Goal: Task Accomplishment & Management: Manage account settings

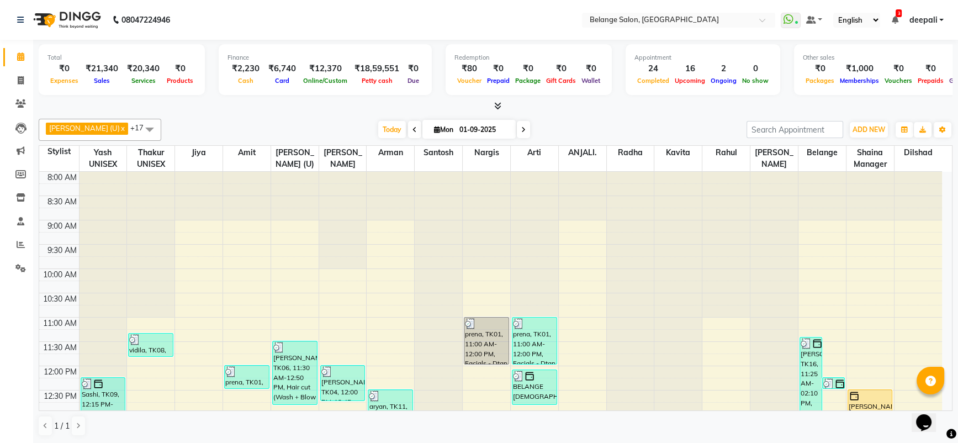
scroll to position [396, 0]
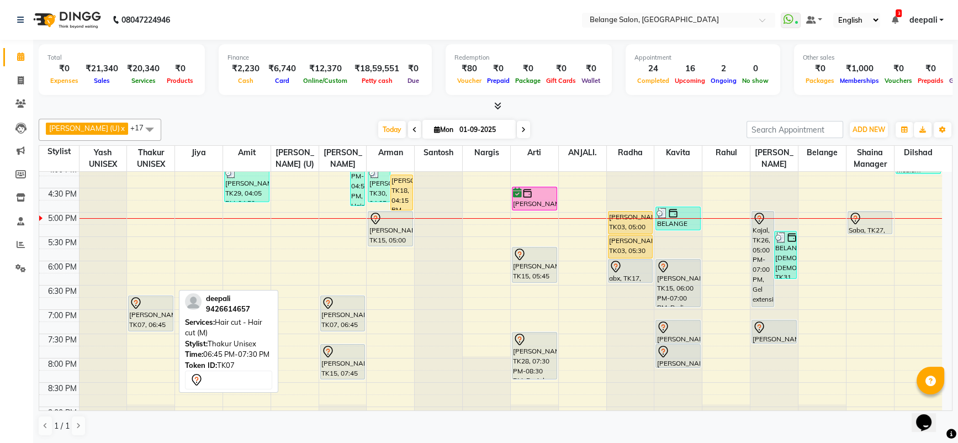
click at [155, 316] on div "[PERSON_NAME], TK07, 06:45 PM-07:30 PM, Hair cut - Hair cut (M)" at bounding box center [151, 313] width 44 height 35
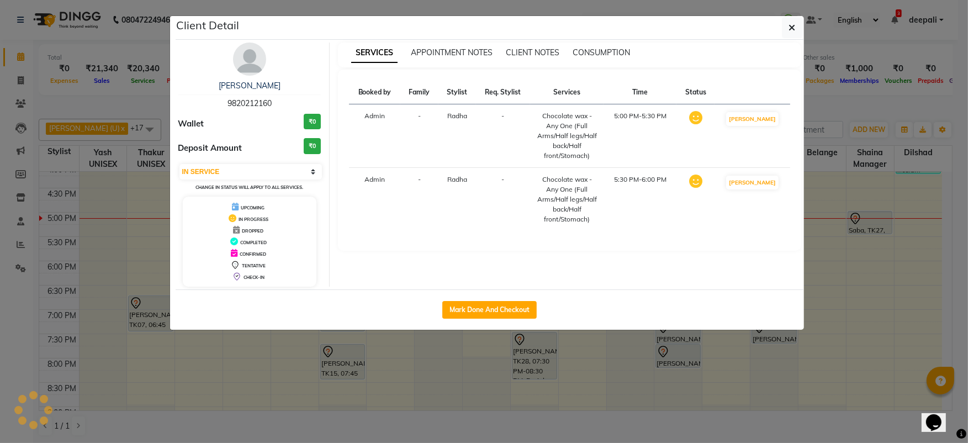
select select "7"
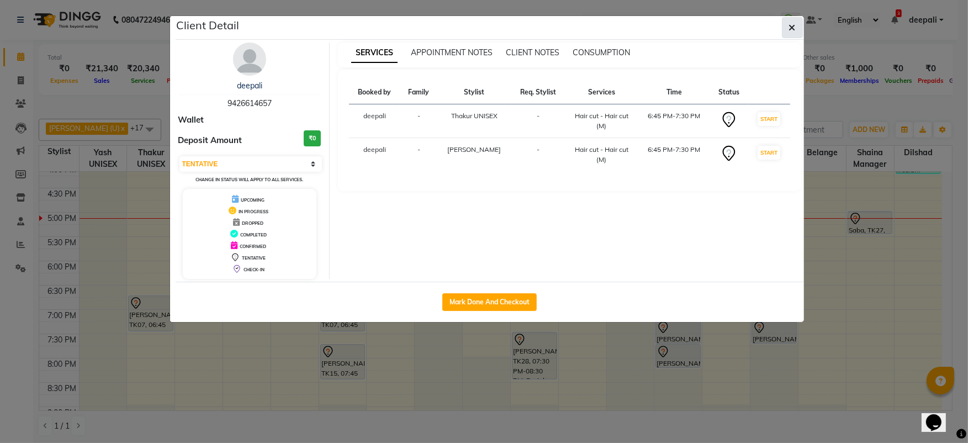
click at [796, 30] on button "button" at bounding box center [792, 27] width 21 height 21
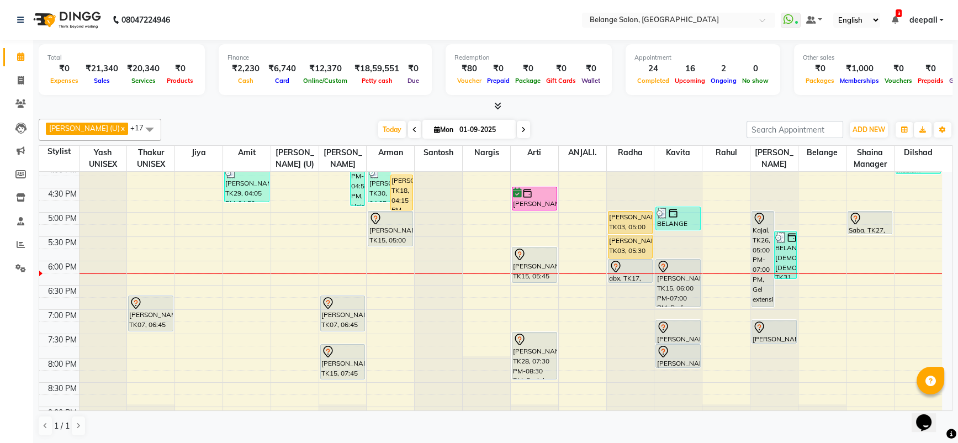
click at [478, 215] on div "8:00 AM 8:30 AM 9:00 AM 9:30 AM 10:00 AM 10:30 AM 11:00 AM 11:30 AM 12:00 PM 12…" at bounding box center [490, 139] width 903 height 728
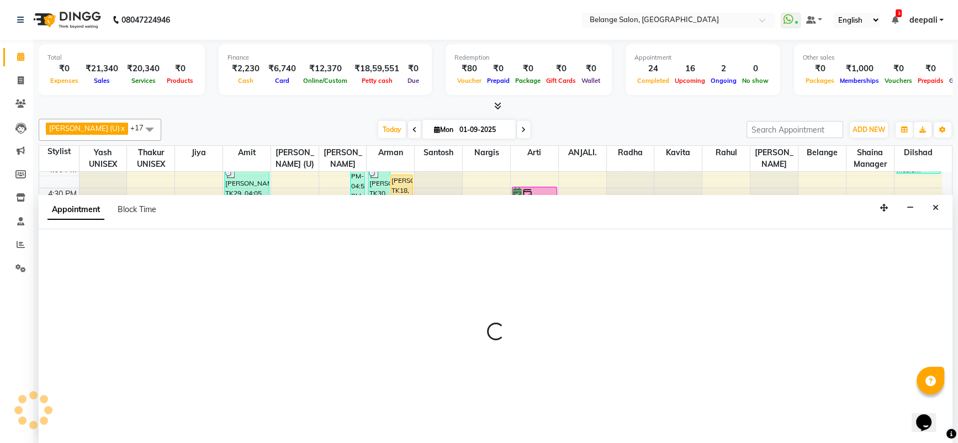
scroll to position [0, 0]
select select "33845"
select select "1020"
select select "tentative"
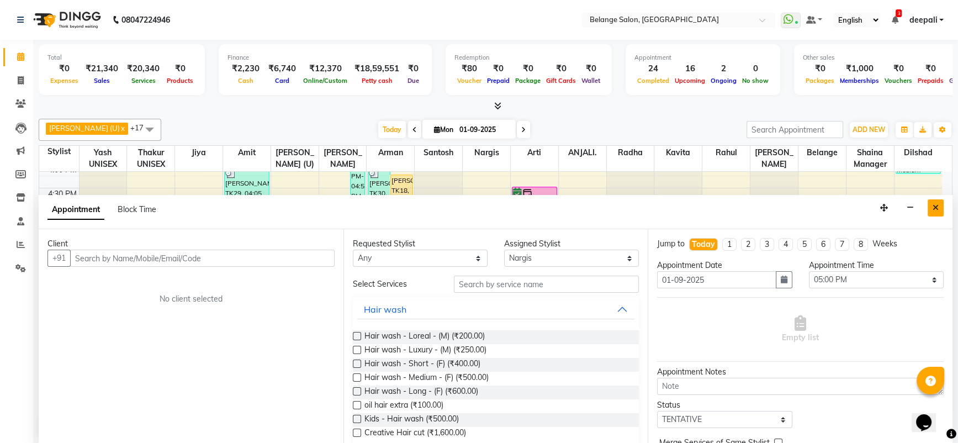
click at [939, 209] on button "Close" at bounding box center [936, 207] width 16 height 17
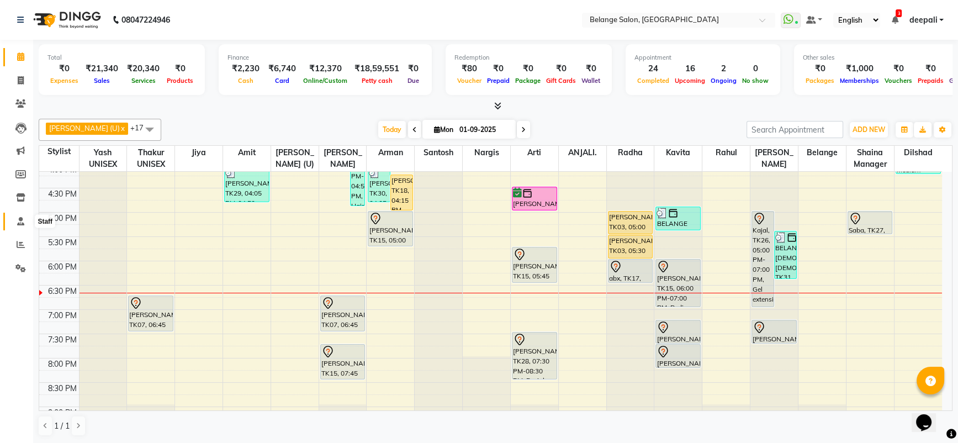
click at [24, 215] on span at bounding box center [20, 221] width 19 height 13
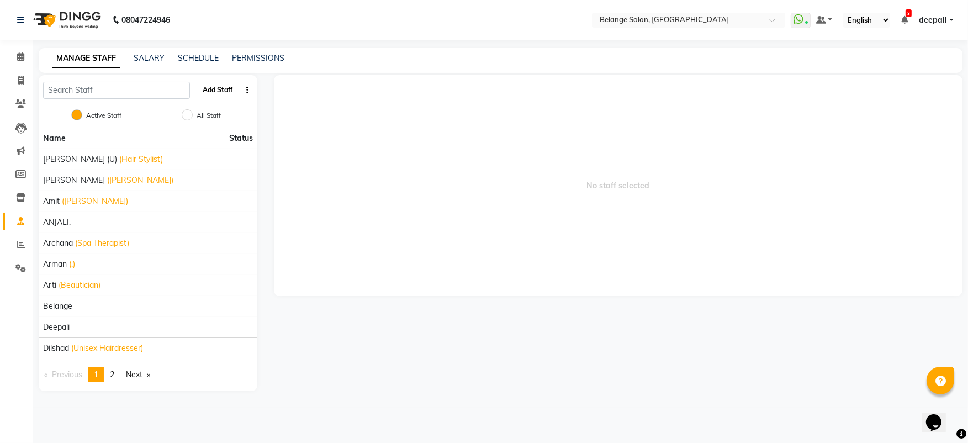
click at [216, 81] on button "Add Staff" at bounding box center [217, 90] width 39 height 19
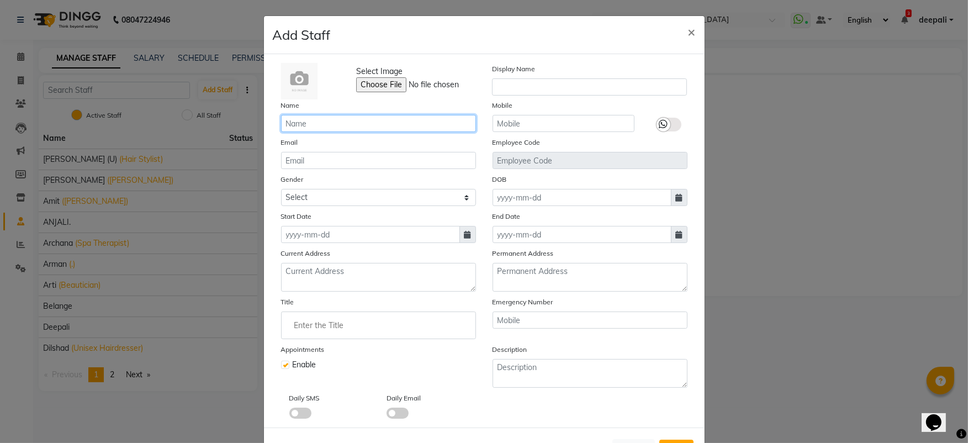
click at [323, 117] on input "text" at bounding box center [378, 123] width 195 height 17
type input "Belange"
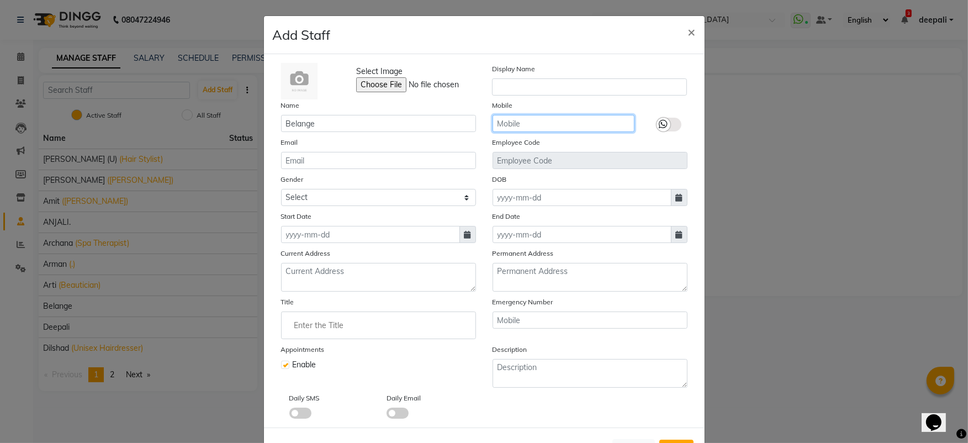
click at [520, 119] on input "text" at bounding box center [563, 123] width 142 height 17
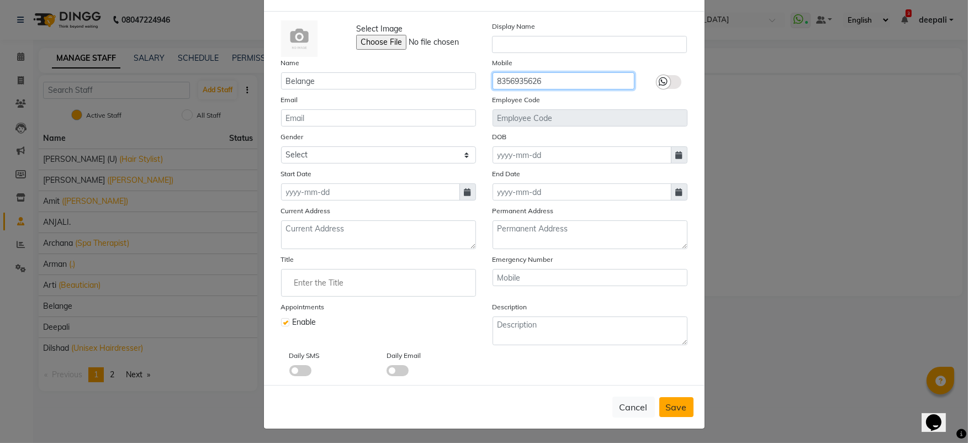
type input "8356935626"
click at [666, 409] on span "Save" at bounding box center [676, 406] width 21 height 11
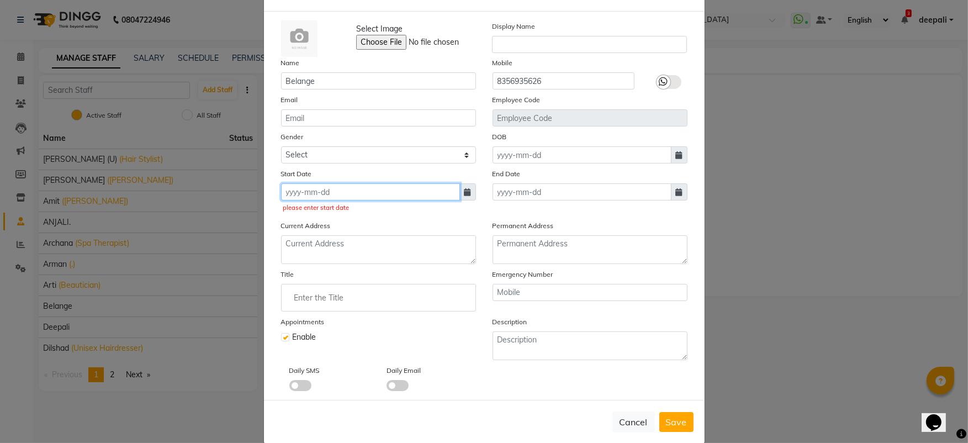
click at [375, 192] on input at bounding box center [370, 191] width 179 height 17
select select "9"
select select "2025"
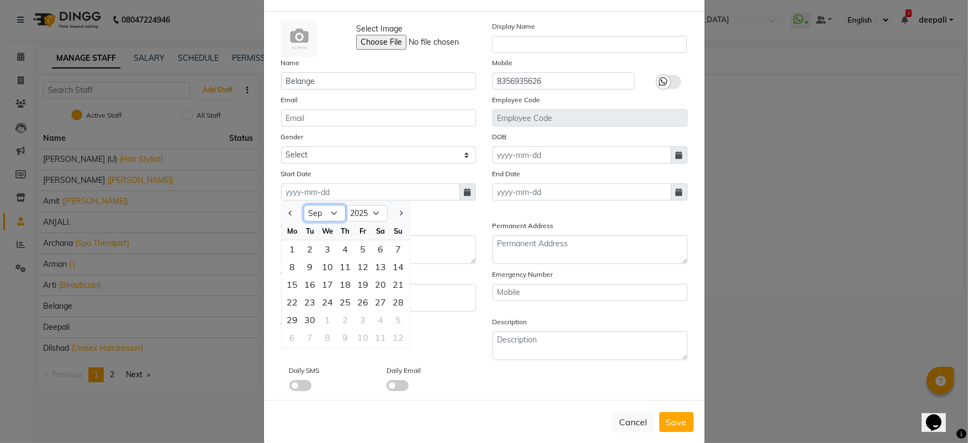
click at [328, 210] on select "Jan Feb Mar Apr May Jun [DATE] Aug Sep Oct Nov Dec" at bounding box center [325, 213] width 42 height 17
select select "10"
click at [304, 205] on select "Jan Feb Mar Apr May Jun [DATE] Aug Sep Oct Nov Dec" at bounding box center [325, 213] width 42 height 17
click at [365, 212] on select "2015 2016 2017 2018 2019 2020 2021 2022 2023 2024 2025 2026 2027 2028 2029 2030…" at bounding box center [367, 213] width 42 height 17
select select "2022"
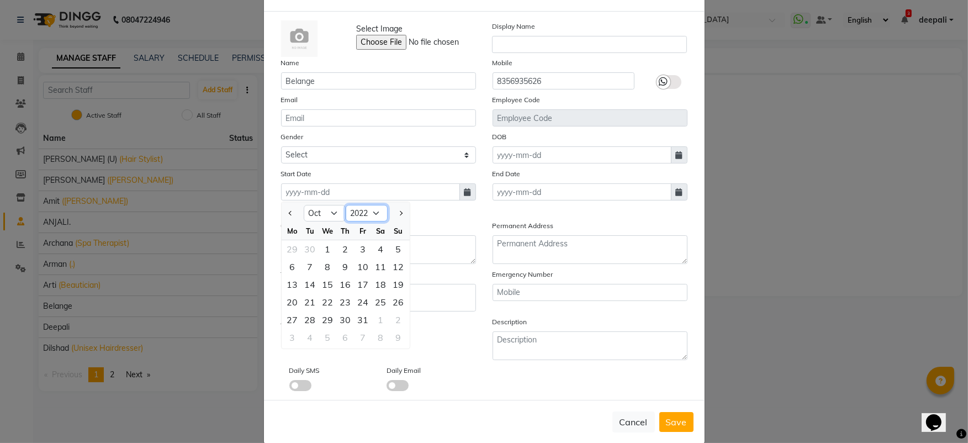
click at [346, 205] on select "2015 2016 2017 2018 2019 2020 2021 2022 2023 2024 2025 2026 2027 2028 2029 2030…" at bounding box center [367, 213] width 42 height 17
click at [373, 250] on div "1" at bounding box center [381, 249] width 18 height 18
type input "[DATE]"
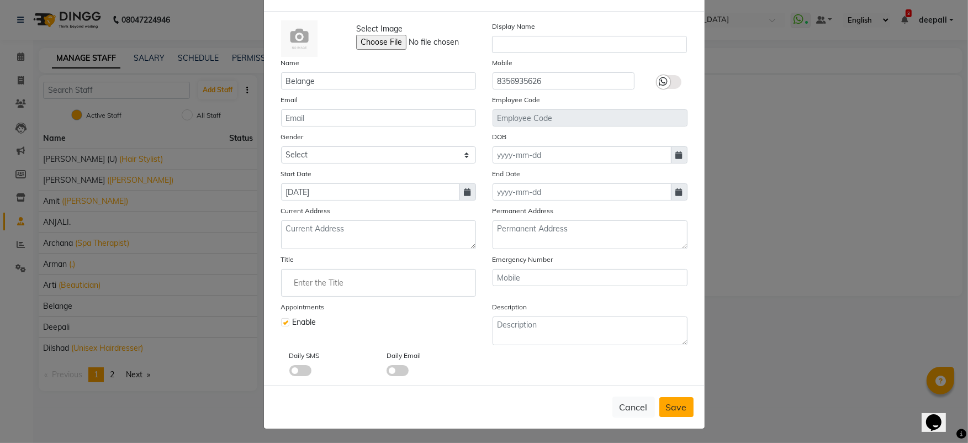
click at [671, 405] on span "Save" at bounding box center [676, 406] width 21 height 11
checkbox input "false"
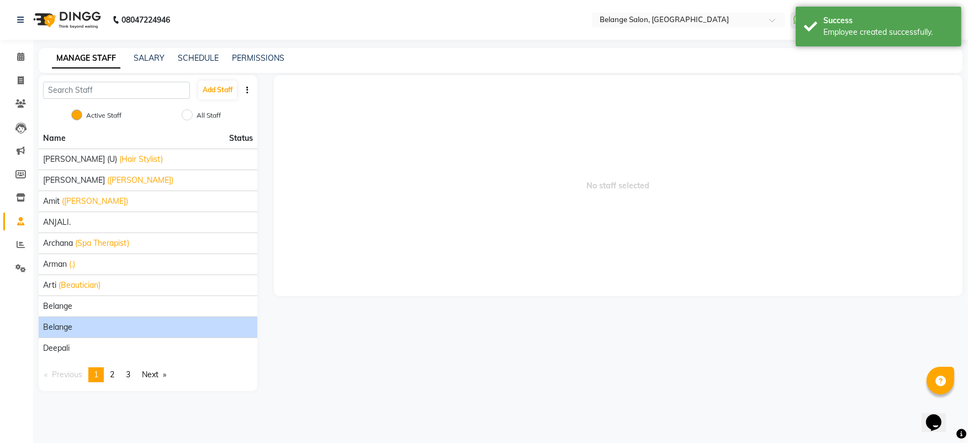
click at [97, 323] on div "Belange" at bounding box center [148, 327] width 210 height 12
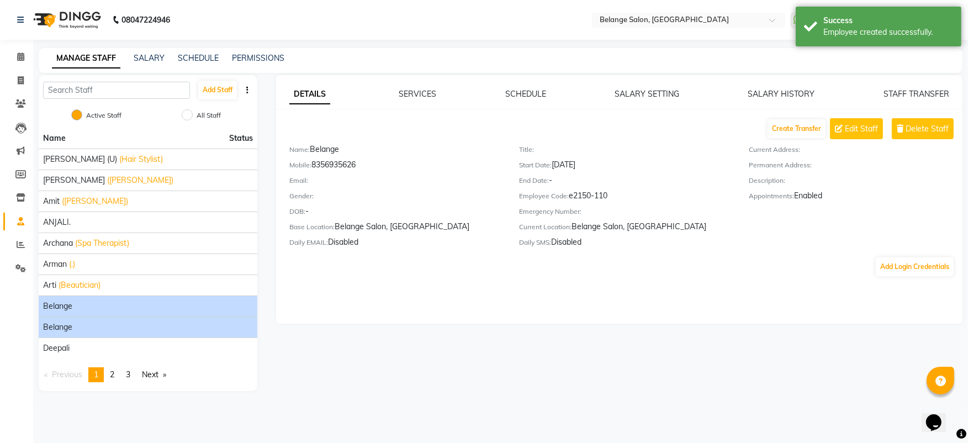
click at [87, 306] on div "Belange" at bounding box center [148, 306] width 210 height 12
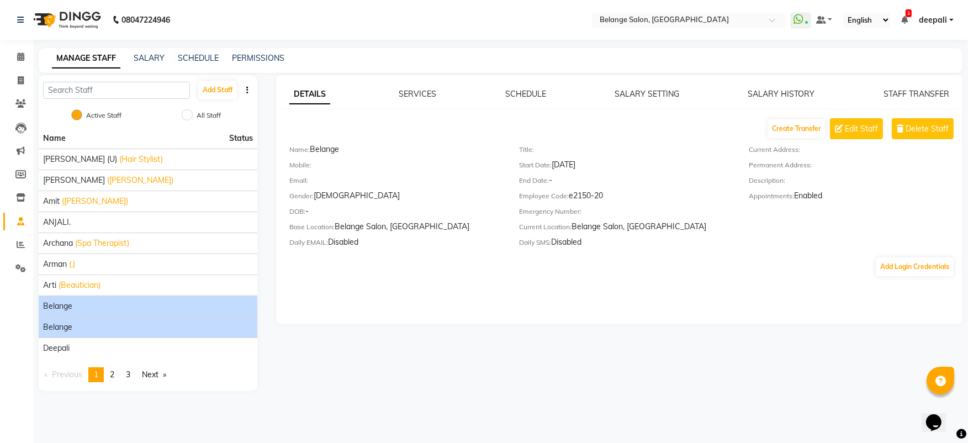
click at [81, 330] on div "Belange" at bounding box center [148, 327] width 210 height 12
click at [75, 310] on div "Belange" at bounding box center [148, 306] width 210 height 12
click at [88, 327] on div "Belange" at bounding box center [148, 327] width 210 height 12
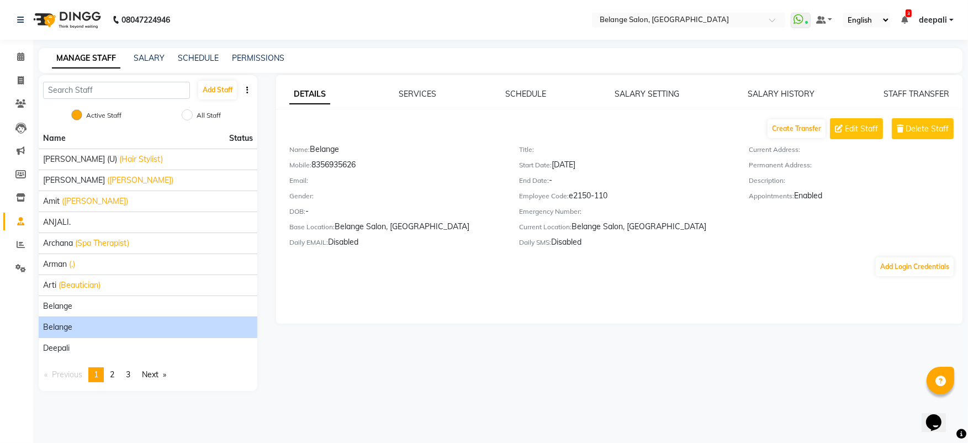
click at [58, 326] on span "Belange" at bounding box center [57, 327] width 29 height 12
click at [852, 136] on button "Edit Staff" at bounding box center [856, 128] width 53 height 21
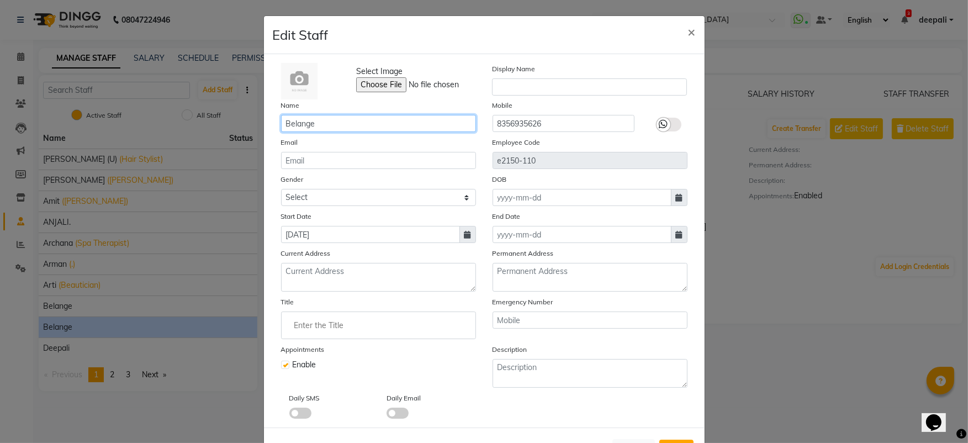
click at [319, 121] on input "Belange" at bounding box center [378, 123] width 195 height 17
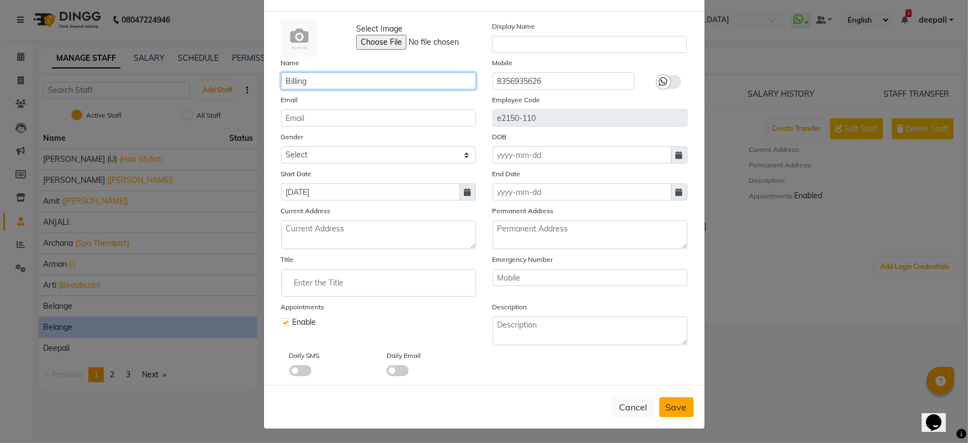
type input "Billing"
click at [671, 407] on span "Save" at bounding box center [676, 406] width 21 height 11
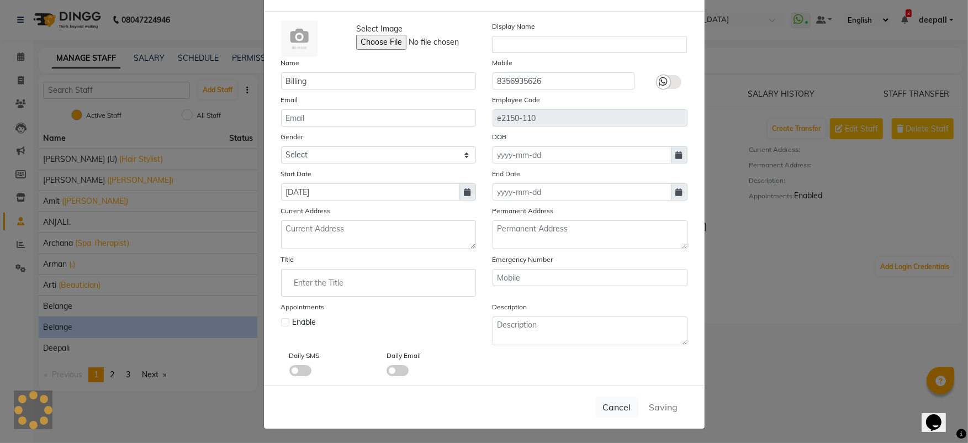
checkbox input "false"
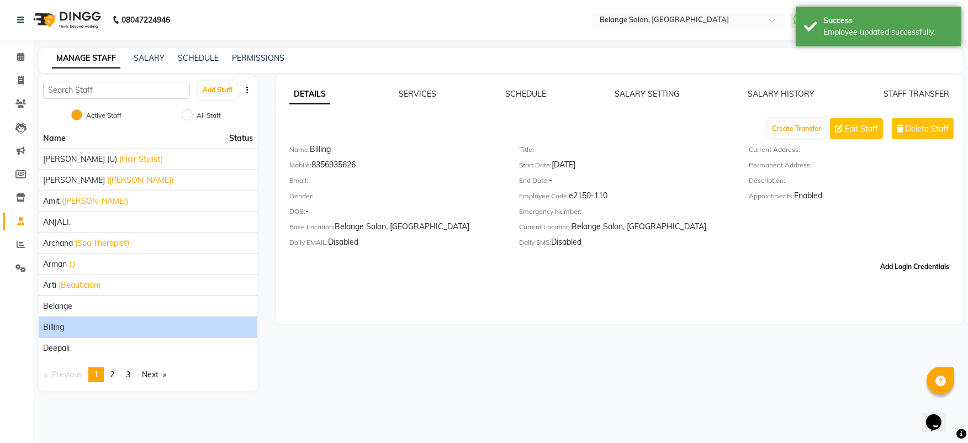
click at [902, 265] on button "Add Login Credentials" at bounding box center [915, 266] width 78 height 19
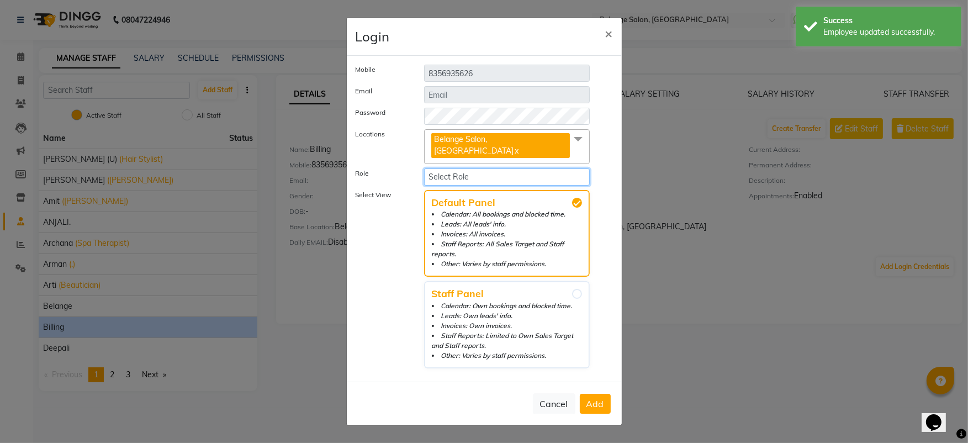
click at [555, 168] on select "Select Role Operator Administrator Staff Manager" at bounding box center [507, 176] width 166 height 17
select select "1071"
click at [424, 168] on select "Select Role Operator Administrator Staff Manager" at bounding box center [507, 176] width 166 height 17
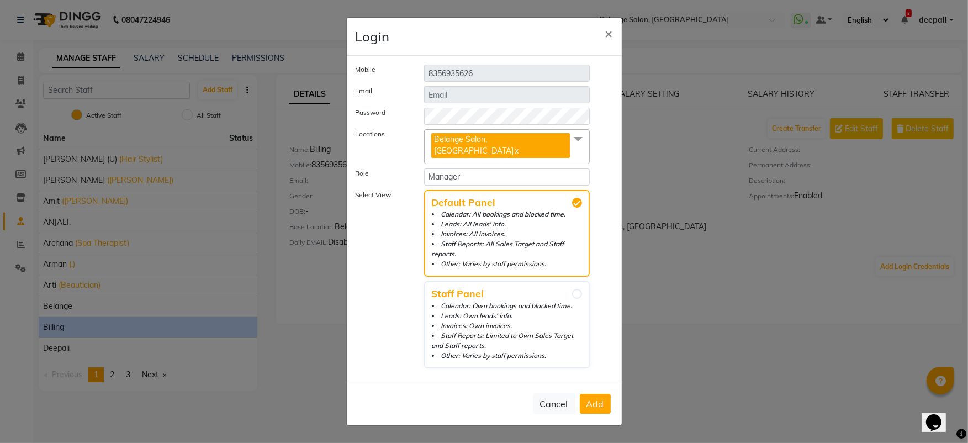
click at [600, 394] on button "Add" at bounding box center [595, 404] width 31 height 20
click at [388, 261] on label "Select View" at bounding box center [381, 279] width 68 height 178
click at [590, 394] on button "Add" at bounding box center [595, 404] width 31 height 20
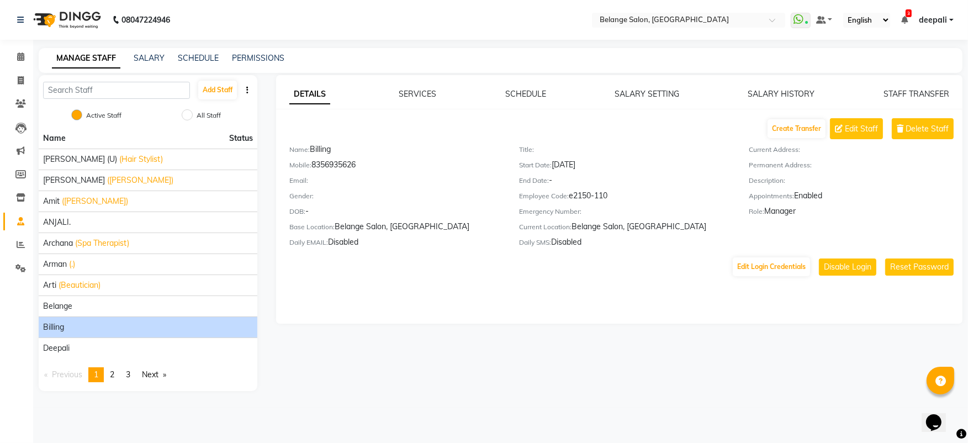
click at [936, 20] on span "deepali" at bounding box center [933, 20] width 28 height 12
click at [908, 77] on link "Sign out" at bounding box center [896, 75] width 101 height 17
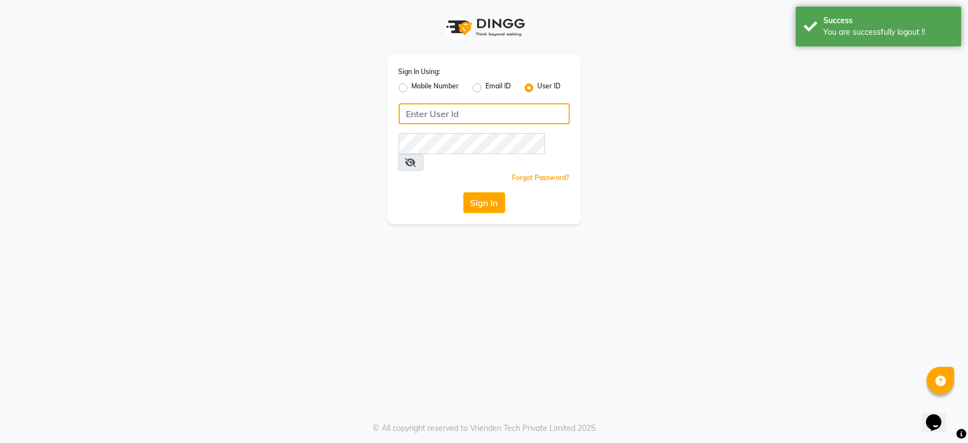
click at [467, 114] on input "Username" at bounding box center [484, 113] width 171 height 21
click at [412, 87] on label "Mobile Number" at bounding box center [435, 87] width 47 height 13
click at [412, 87] on input "Mobile Number" at bounding box center [415, 84] width 7 height 7
radio input "true"
radio input "false"
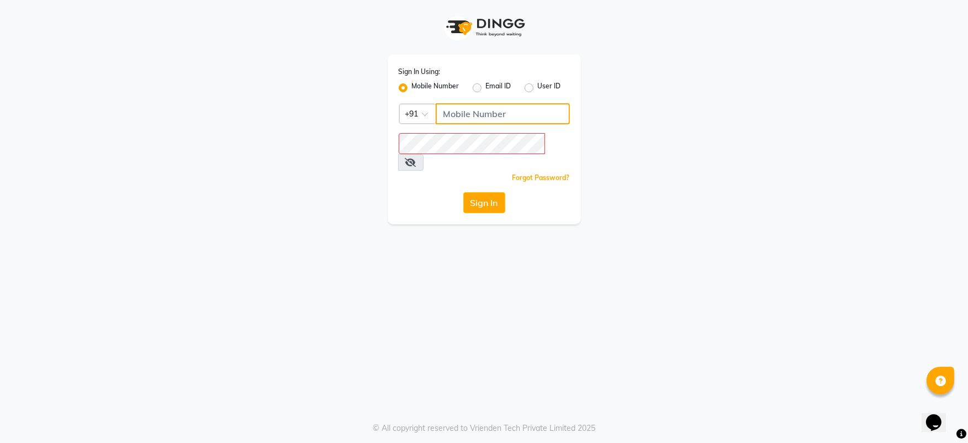
click at [473, 115] on input "Username" at bounding box center [503, 113] width 134 height 21
type input "8356935626"
click at [416, 158] on icon at bounding box center [410, 162] width 11 height 9
click at [487, 192] on button "Sign In" at bounding box center [484, 202] width 42 height 21
